Goal: Task Accomplishment & Management: Complete application form

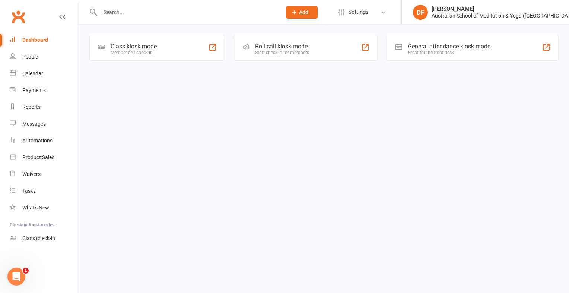
click at [119, 13] on input "text" at bounding box center [187, 12] width 178 height 10
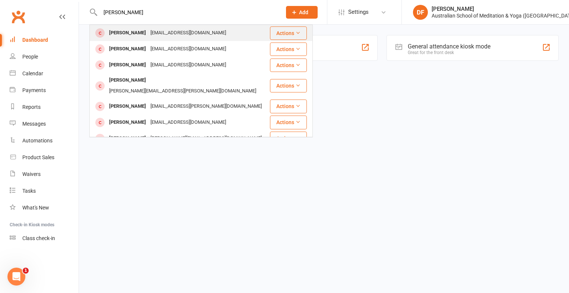
type input "charllette sterne"
click at [285, 32] on button "Actions" at bounding box center [288, 32] width 37 height 13
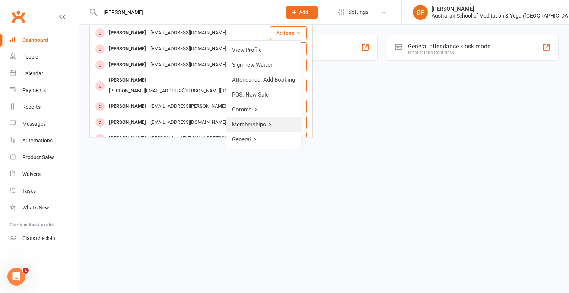
click at [263, 125] on link "Memberships" at bounding box center [263, 124] width 75 height 15
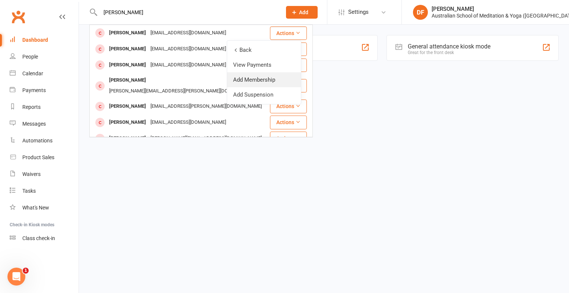
click at [253, 80] on link "Add Membership" at bounding box center [264, 79] width 74 height 15
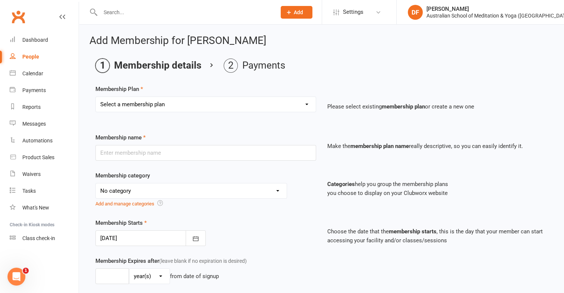
click at [310, 105] on select "Select a membership plan First Time Intro Offer (1 month Unlimited Meditation &…" at bounding box center [206, 104] width 220 height 15
select select "4"
click at [96, 97] on select "Select a membership plan First Time Intro Offer (1 month Unlimited Meditation &…" at bounding box center [206, 104] width 220 height 15
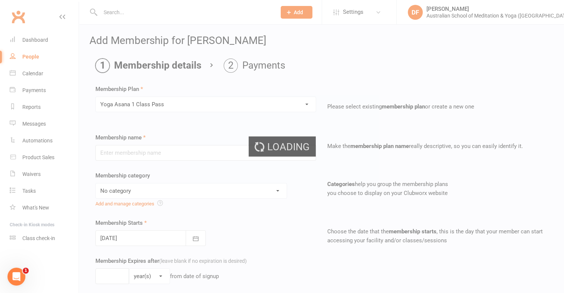
type input "Yoga Asana 1 Class Pass"
select select "4"
type input "3"
select select "2"
type input "1"
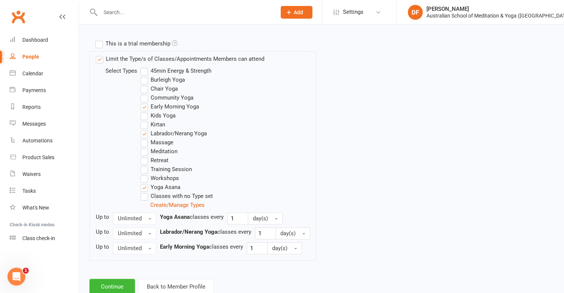
scroll to position [380, 0]
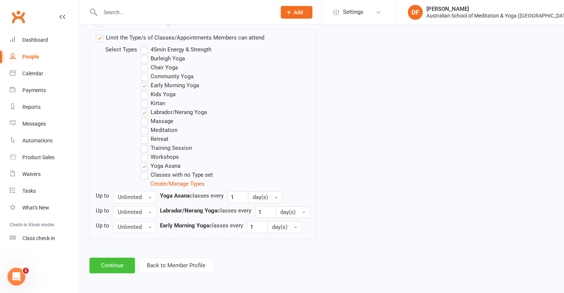
click at [112, 264] on button "Continue" at bounding box center [111, 265] width 45 height 16
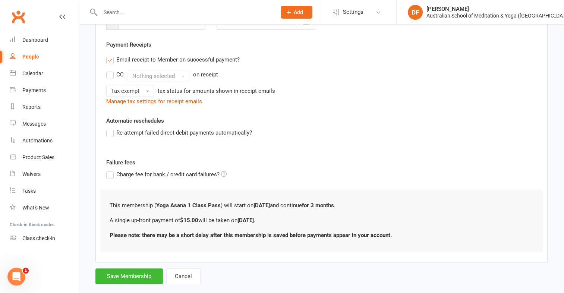
scroll to position [142, 0]
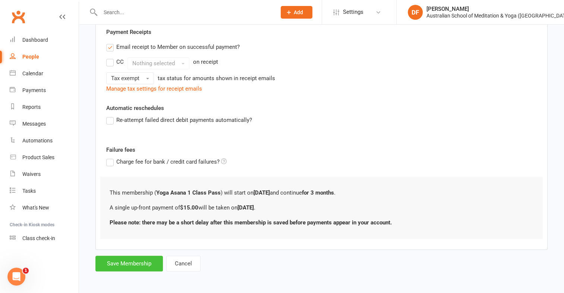
click at [137, 259] on button "Save Membership" at bounding box center [128, 264] width 67 height 16
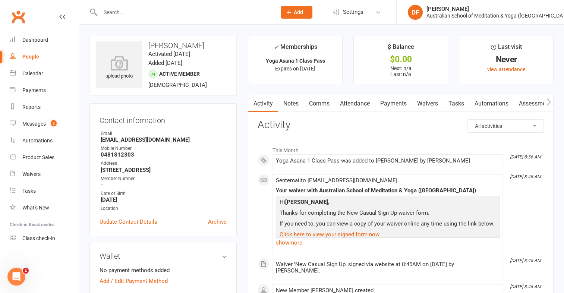
click at [396, 102] on link "Payments" at bounding box center [393, 103] width 37 height 17
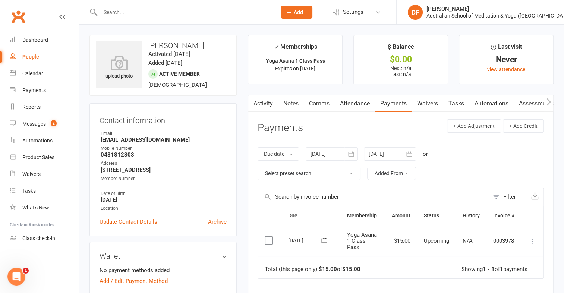
click at [531, 241] on icon at bounding box center [531, 240] width 7 height 7
click at [497, 254] on link "Mark as Paid (Cash)" at bounding box center [499, 255] width 74 height 15
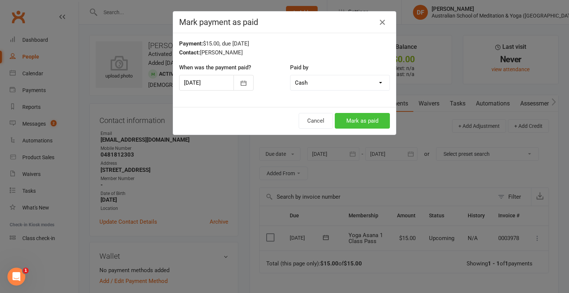
click at [353, 126] on button "Mark as paid" at bounding box center [362, 121] width 55 height 16
